Goal: Task Accomplishment & Management: Manage account settings

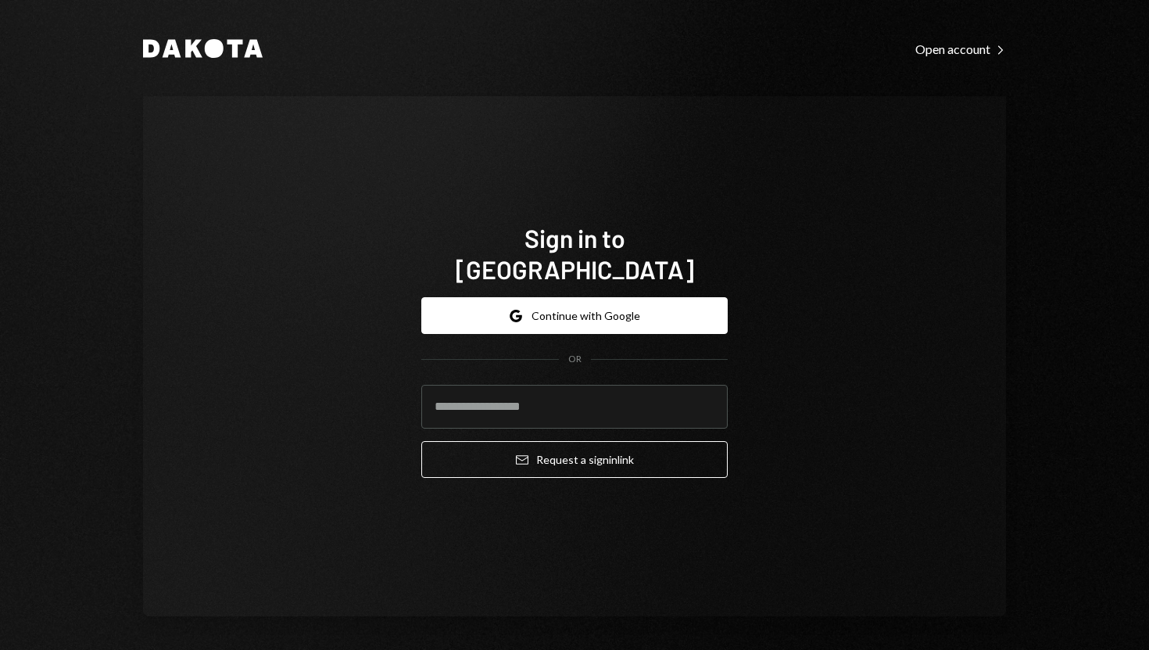
type input "**********"
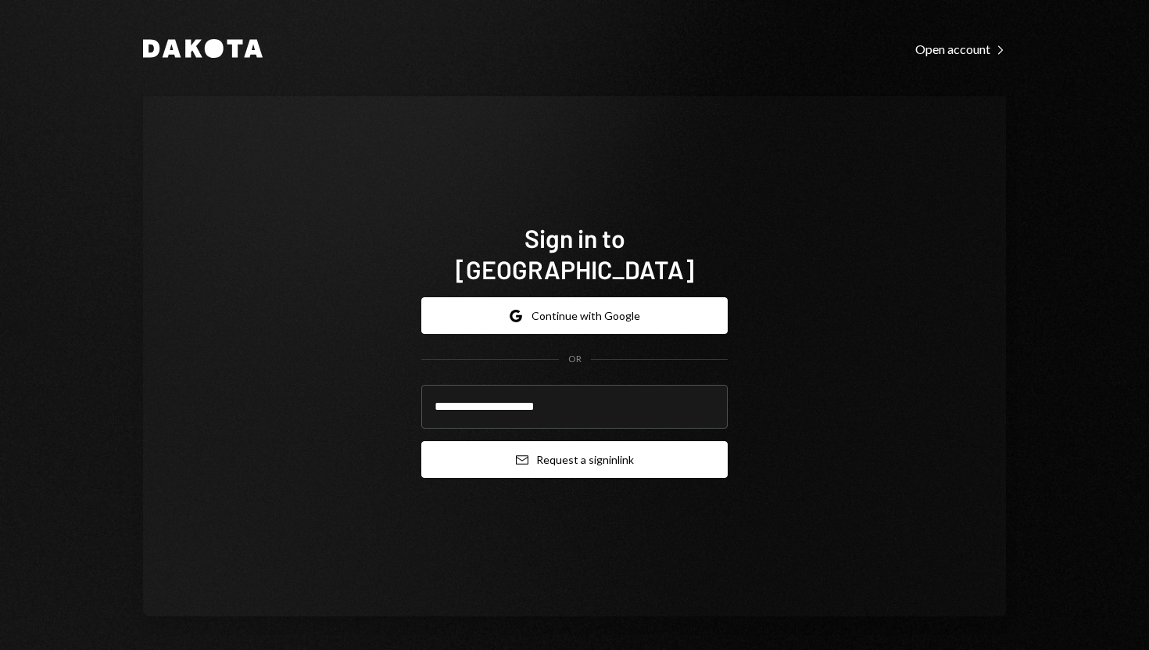
click at [451, 448] on button "Email Request a sign in link" at bounding box center [574, 459] width 306 height 37
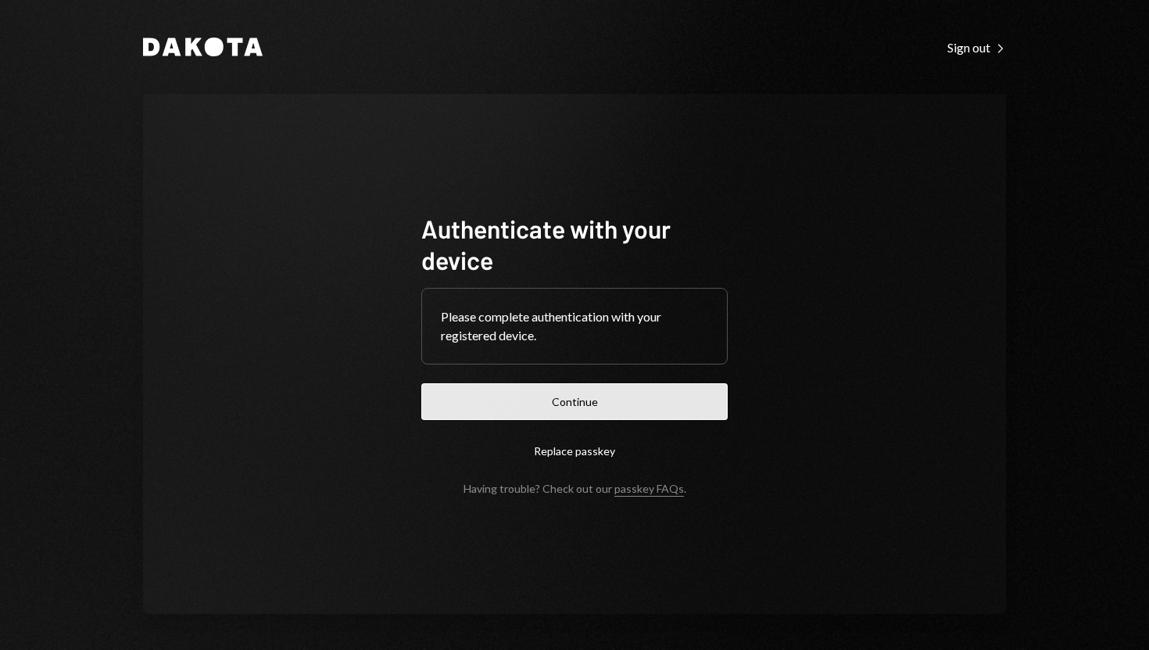
click at [551, 404] on button "Continue" at bounding box center [574, 401] width 306 height 37
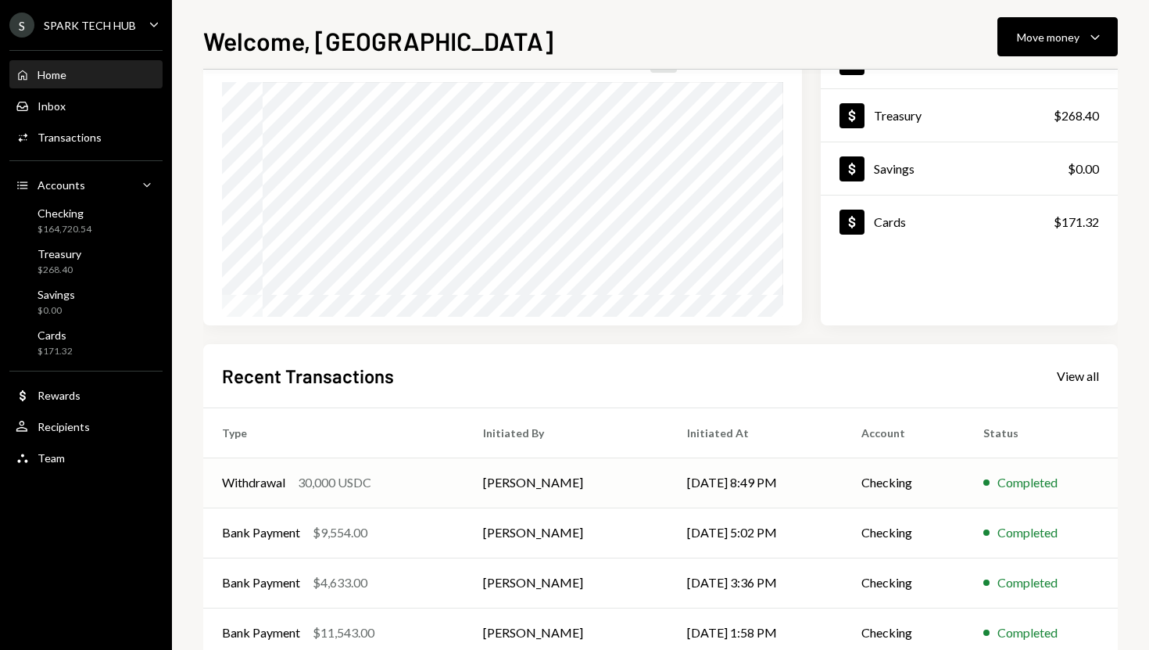
scroll to position [145, 0]
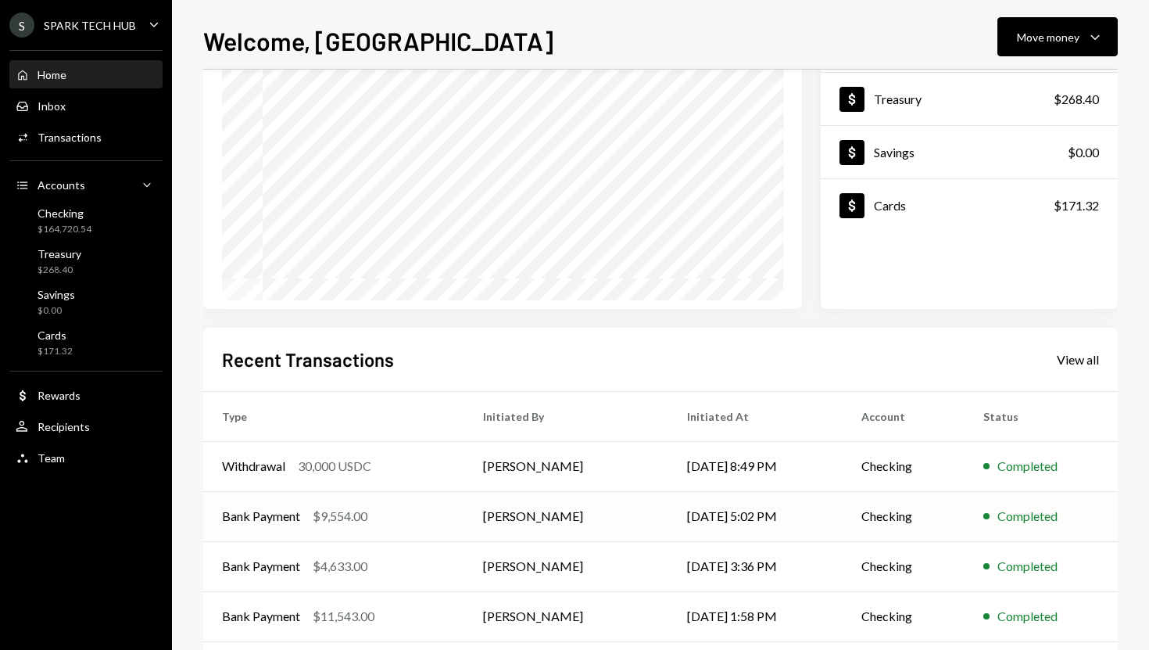
click at [486, 508] on td "Olusola Kolawole" at bounding box center [566, 516] width 204 height 50
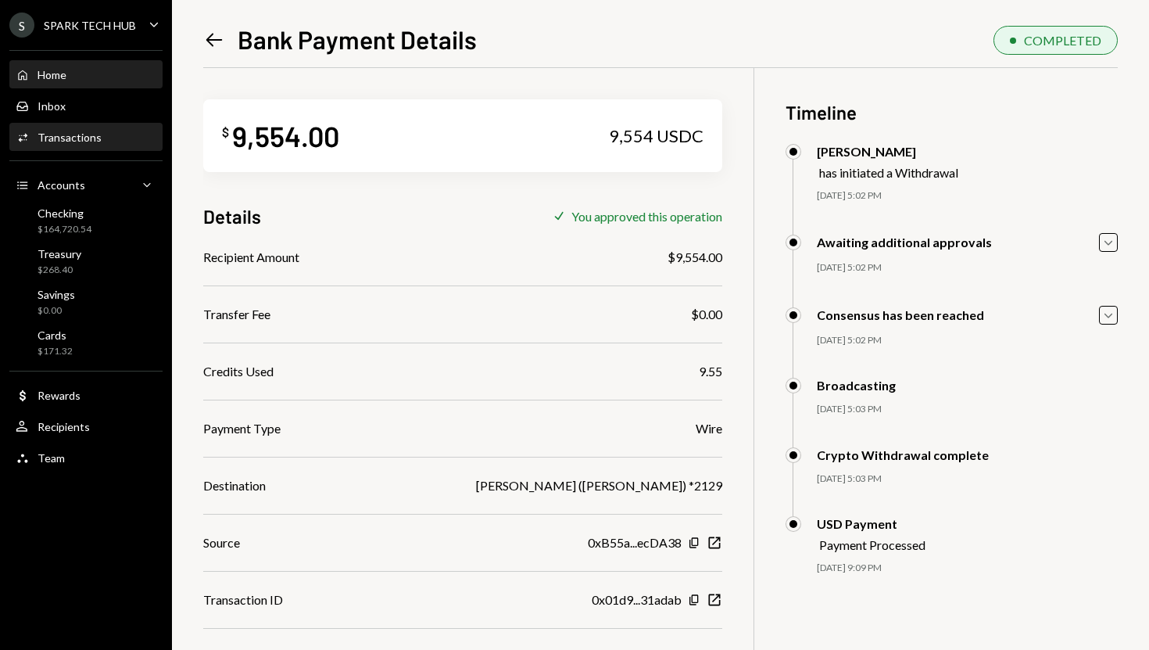
click at [85, 77] on div "Home Home" at bounding box center [86, 75] width 141 height 14
